Goal: Transaction & Acquisition: Purchase product/service

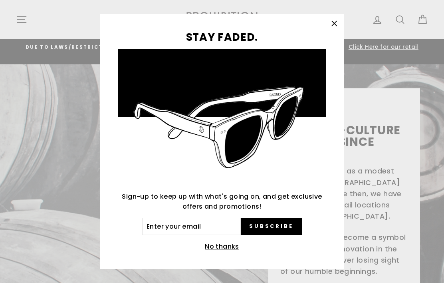
click at [329, 21] on icon "button" at bounding box center [334, 23] width 11 height 11
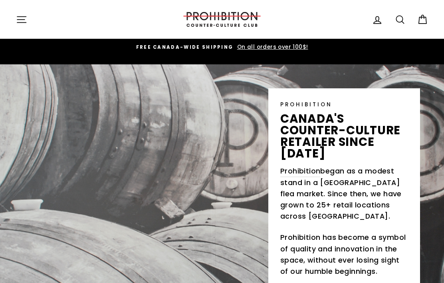
click at [24, 21] on icon "button" at bounding box center [21, 19] width 11 height 11
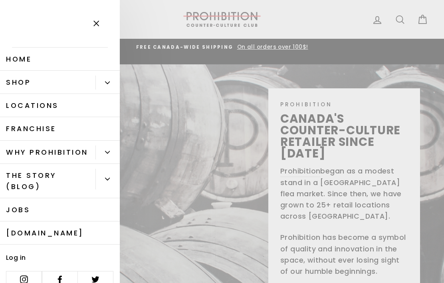
click at [14, 81] on link "Shop" at bounding box center [47, 82] width 95 height 23
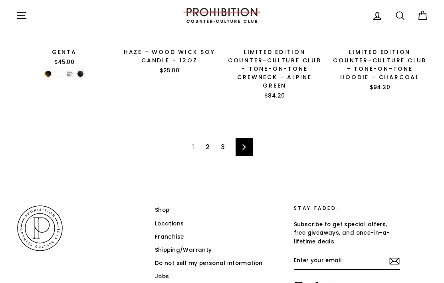
scroll to position [1138, 0]
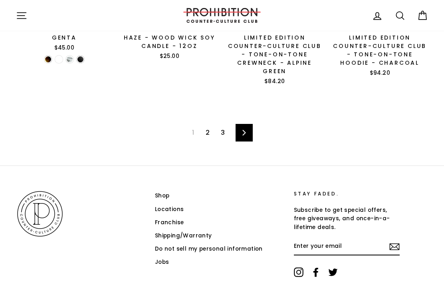
click at [205, 133] on link "2" at bounding box center [208, 132] width 14 height 13
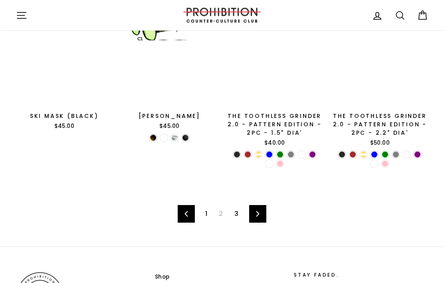
scroll to position [1062, 0]
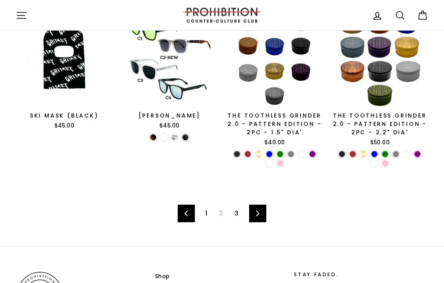
click at [205, 209] on link "1" at bounding box center [206, 213] width 12 height 13
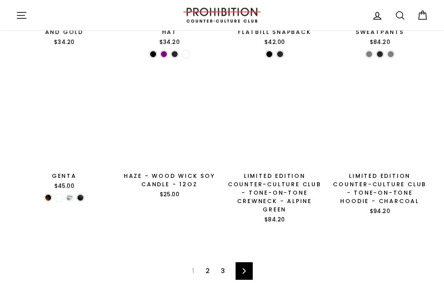
scroll to position [1010, 0]
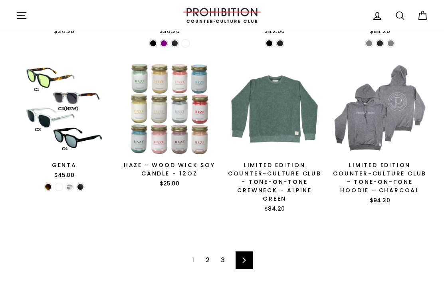
click at [204, 258] on link "2" at bounding box center [208, 260] width 14 height 13
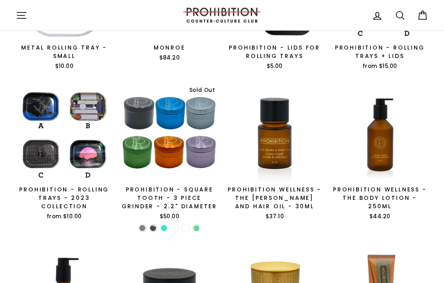
scroll to position [369, 0]
click at [36, 154] on div at bounding box center [64, 132] width 97 height 97
